Goal: Information Seeking & Learning: Check status

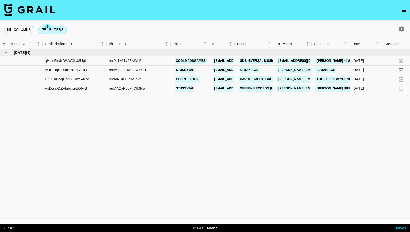
click at [55, 31] on button "3 Filters" at bounding box center [52, 30] width 28 height 8
select select "status"
select select "not"
select select "cancelled"
select select "status"
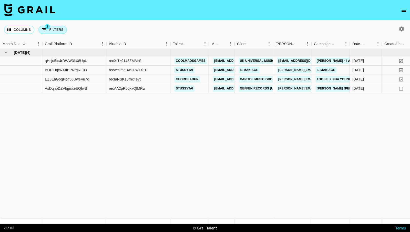
select select "not"
select select "declined"
select select "monthDue2"
select select "[DATE]"
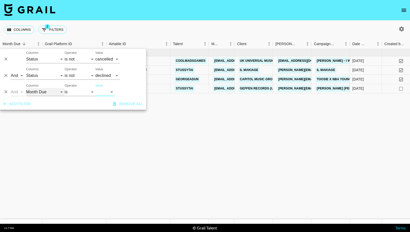
click at [49, 92] on select "Grail Platform ID Airtable ID Talent Manager Client [PERSON_NAME] Campaign (Typ…" at bounding box center [45, 92] width 38 height 8
select select "talentName"
select select "contains"
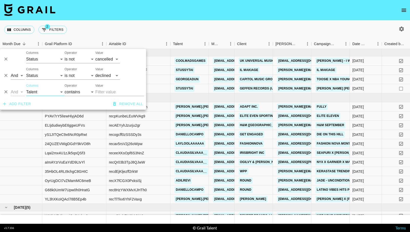
click at [102, 92] on input "Value" at bounding box center [119, 92] width 49 height 8
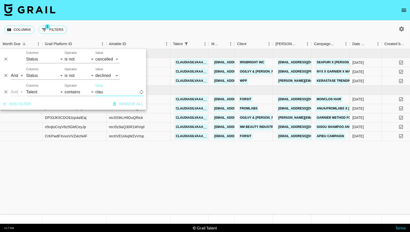
type input "[PERSON_NAME]"
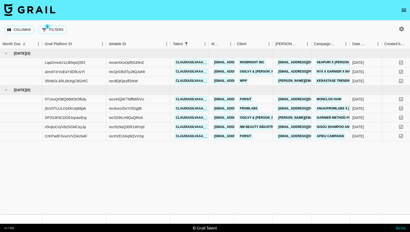
click at [403, 31] on icon "button" at bounding box center [402, 29] width 6 height 6
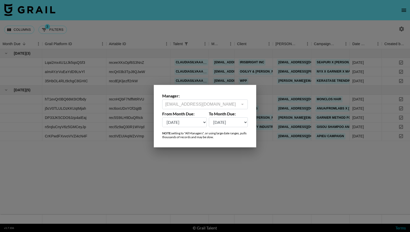
click at [204, 123] on select "[DATE] Sep '[DATE] [DATE] '[DATE] May '[DATE] Mar '[DATE] Jan '[DATE] Nov '[DAT…" at bounding box center [184, 122] width 45 height 10
select select "[DATE]"
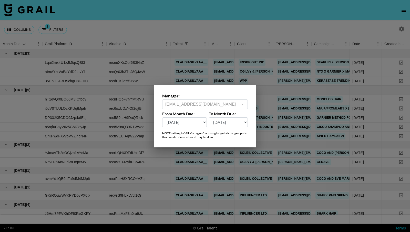
click at [202, 24] on div at bounding box center [205, 116] width 410 height 232
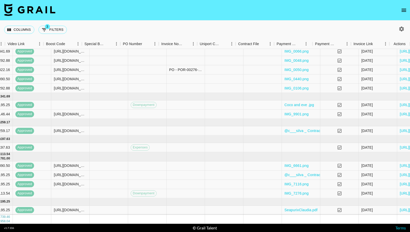
scroll to position [48, 678]
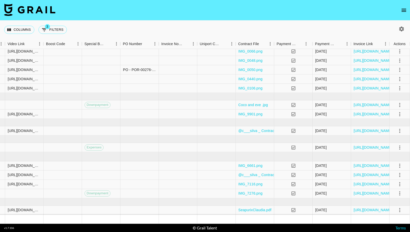
click at [404, 28] on icon "button" at bounding box center [402, 28] width 5 height 5
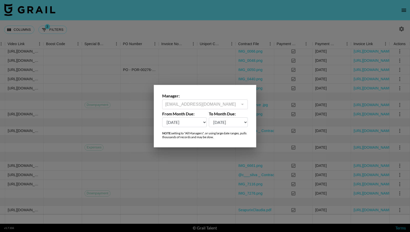
click at [202, 122] on select "[DATE] Sep '[DATE] [DATE] '[DATE] May '[DATE] Mar '[DATE] Jan '[DATE] Nov '[DAT…" at bounding box center [184, 122] width 45 height 10
select select "[DATE]"
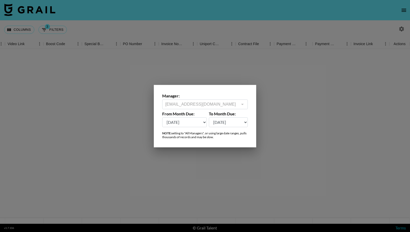
scroll to position [0, 678]
click at [197, 22] on div at bounding box center [205, 116] width 410 height 232
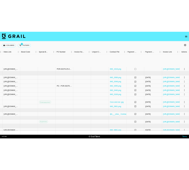
scroll to position [48, 678]
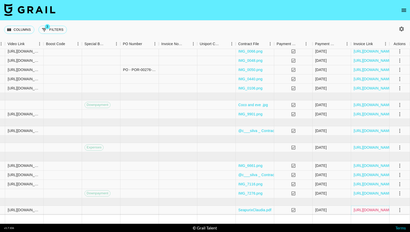
click at [376, 211] on link "[URL][DOMAIN_NAME]" at bounding box center [373, 210] width 39 height 5
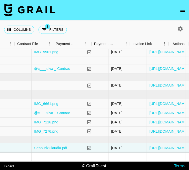
scroll to position [110, 899]
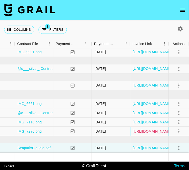
click at [161, 131] on link "[URL][DOMAIN_NAME]" at bounding box center [152, 131] width 39 height 5
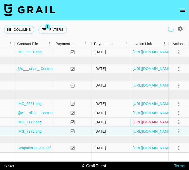
click at [151, 123] on link "[URL][DOMAIN_NAME]" at bounding box center [152, 122] width 39 height 5
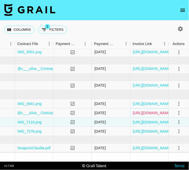
click at [149, 114] on link "[URL][DOMAIN_NAME]" at bounding box center [152, 113] width 39 height 5
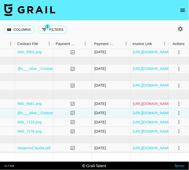
click at [154, 104] on link "[URL][DOMAIN_NAME]" at bounding box center [152, 104] width 39 height 5
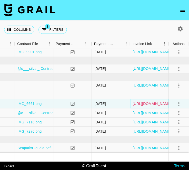
scroll to position [104, 899]
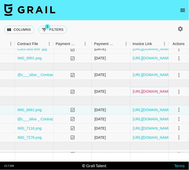
click at [149, 92] on link "[URL][DOMAIN_NAME]" at bounding box center [152, 91] width 39 height 5
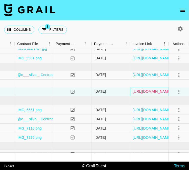
scroll to position [92, 899]
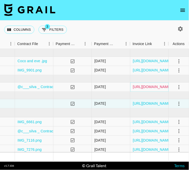
click at [146, 86] on link "[URL][DOMAIN_NAME]" at bounding box center [152, 87] width 39 height 5
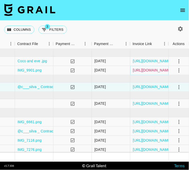
click at [150, 69] on link "[URL][DOMAIN_NAME]" at bounding box center [152, 70] width 39 height 5
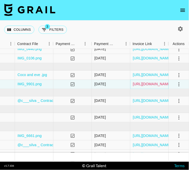
scroll to position [76, 899]
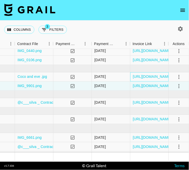
click at [153, 80] on div "[URL][DOMAIN_NAME]" at bounding box center [149, 77] width 38 height 9
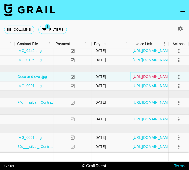
click at [151, 78] on link "[URL][DOMAIN_NAME]" at bounding box center [152, 76] width 39 height 5
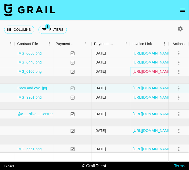
click at [150, 72] on link "[URL][DOMAIN_NAME]" at bounding box center [152, 71] width 39 height 5
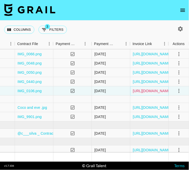
scroll to position [44, 899]
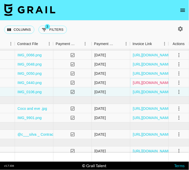
click at [155, 82] on link "[URL][DOMAIN_NAME]" at bounding box center [152, 82] width 39 height 5
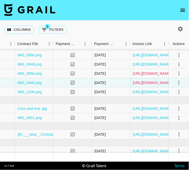
scroll to position [35, 899]
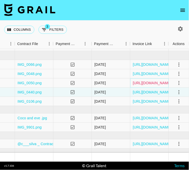
click at [148, 84] on link "[URL][DOMAIN_NAME]" at bounding box center [152, 83] width 39 height 5
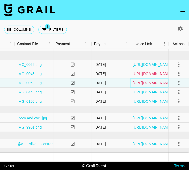
scroll to position [26, 899]
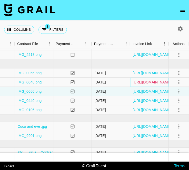
click at [149, 82] on link "[URL][DOMAIN_NAME]" at bounding box center [152, 82] width 39 height 5
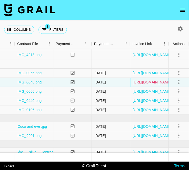
scroll to position [15, 899]
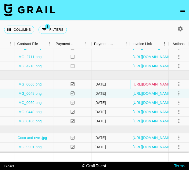
click at [149, 83] on link "[URL][DOMAIN_NAME]" at bounding box center [152, 84] width 39 height 5
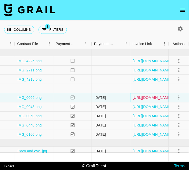
scroll to position [1, 899]
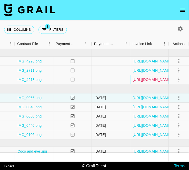
click at [156, 80] on link "[URL][DOMAIN_NAME]" at bounding box center [152, 79] width 39 height 5
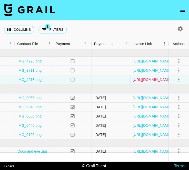
scroll to position [0, 899]
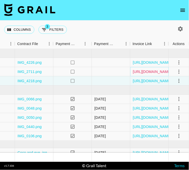
click at [157, 71] on link "[URL][DOMAIN_NAME]" at bounding box center [152, 71] width 39 height 5
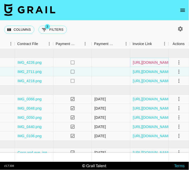
click at [150, 62] on link "[URL][DOMAIN_NAME]" at bounding box center [152, 62] width 39 height 5
